Goal: Task Accomplishment & Management: Use online tool/utility

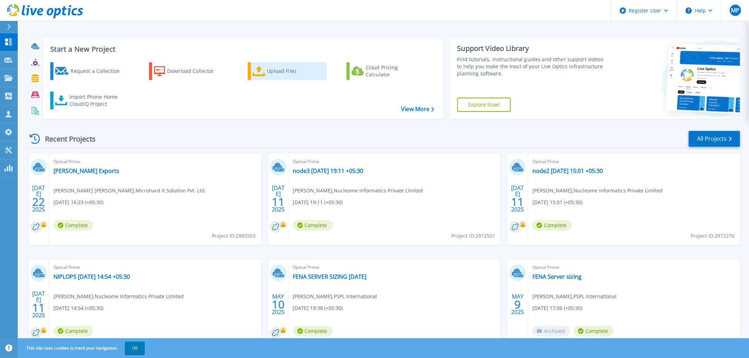
click at [268, 72] on div "Upload Files" at bounding box center [295, 71] width 57 height 14
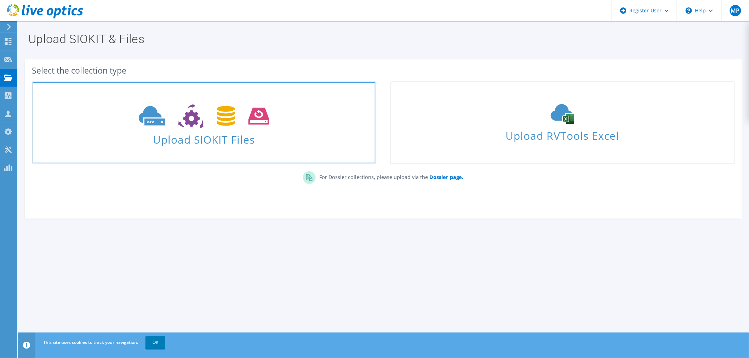
click at [221, 143] on span "Upload SIOKIT Files" at bounding box center [204, 137] width 343 height 15
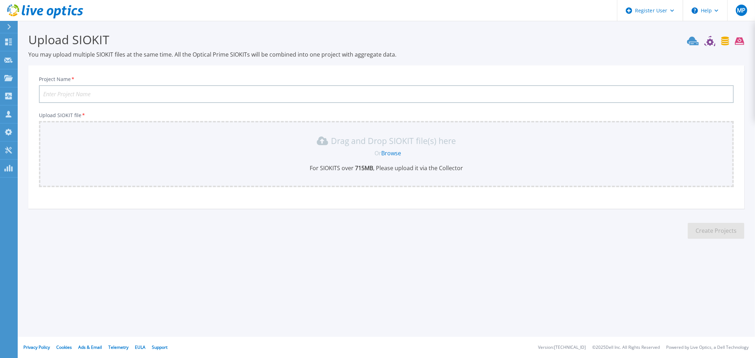
click at [389, 153] on link "Browse" at bounding box center [391, 153] width 20 height 8
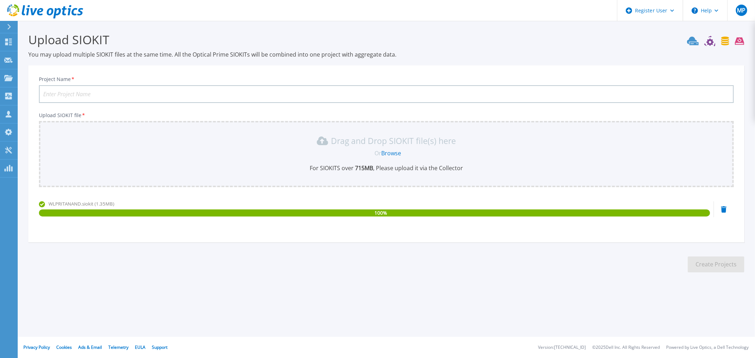
click at [88, 98] on input "Project Name *" at bounding box center [386, 94] width 694 height 18
click at [91, 85] on input "Project Name *" at bounding box center [386, 94] width 694 height 18
click at [148, 92] on input "Project Name *" at bounding box center [386, 94] width 694 height 18
type input "WLPRITANAND"
click at [714, 269] on button "Create Projects" at bounding box center [715, 264] width 57 height 16
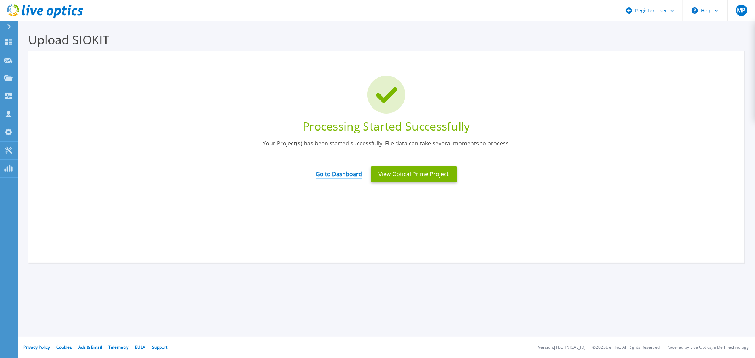
click at [327, 171] on link "Go to Dashboard" at bounding box center [339, 172] width 46 height 14
